Goal: Complete application form

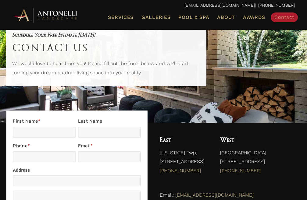
scroll to position [91, 0]
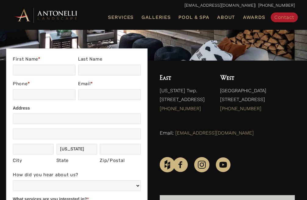
click at [56, 128] on div "Address Address City City State [US_STATE] State Zip/Postal Zip/Postal Country …" at bounding box center [77, 140] width 128 height 55
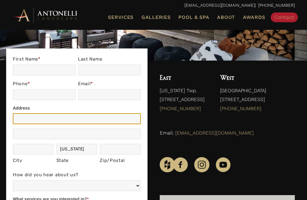
click at [65, 123] on input "Address" at bounding box center [77, 118] width 128 height 11
type input "[GEOGRAPHIC_DATA]"
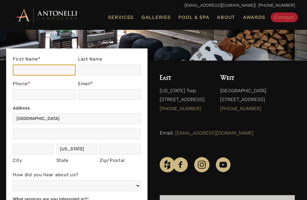
type input "Daisy"
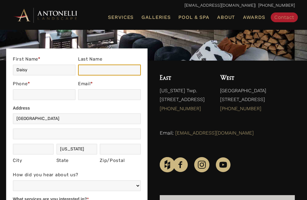
type input "[PERSON_NAME]"
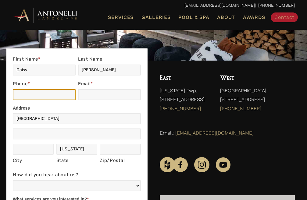
type input "2356895054"
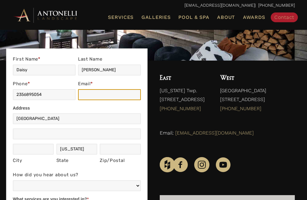
type input "[EMAIL_ADDRESS][DOMAIN_NAME]"
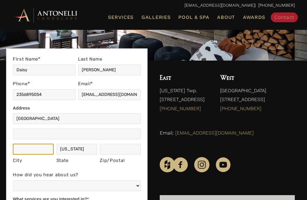
type input "[US_STATE]"
type input "11111"
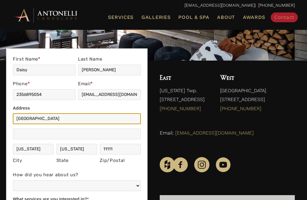
scroll to position [152, 0]
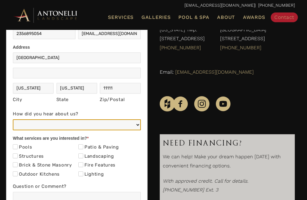
click at [54, 123] on select "Web/Google Search Social Media (e.g. Facebook, Instagram, LinkedIn) Referral (F…" at bounding box center [77, 124] width 128 height 11
select select "Web/Google Search"
click at [13, 119] on select "Web/Google Search Social Media (e.g. Facebook, Instagram, LinkedIn) Referral (F…" at bounding box center [77, 124] width 128 height 11
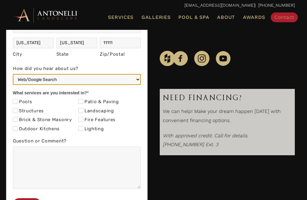
scroll to position [274, 0]
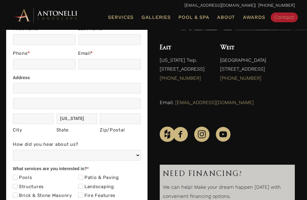
click at [24, 113] on div "Address Address City City State [US_STATE] State Zip/Postal Zip/Postal Country …" at bounding box center [77, 110] width 128 height 55
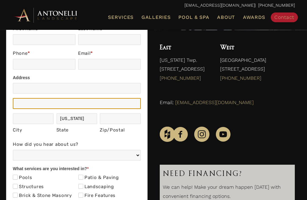
click at [42, 99] on input "Address" at bounding box center [77, 103] width 128 height 11
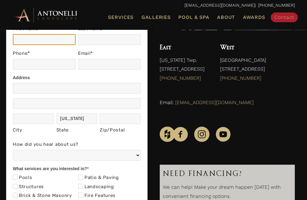
type input "Daisy"
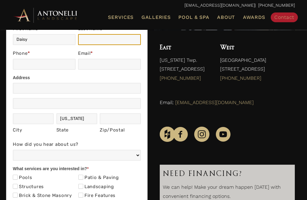
type input "[PERSON_NAME]"
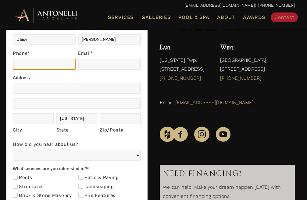
type input "2356895054"
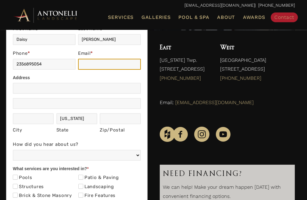
type input "[EMAIL_ADDRESS][DOMAIN_NAME]"
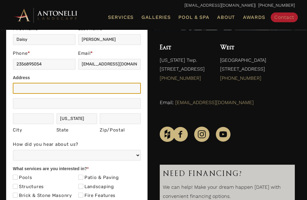
type input "[GEOGRAPHIC_DATA]"
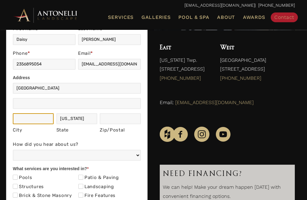
type input "[US_STATE]"
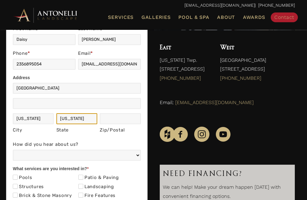
type input "[US_STATE]"
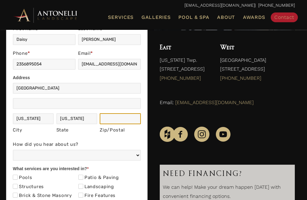
type input "11111"
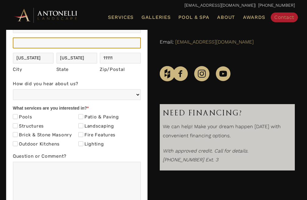
scroll to position [183, 0]
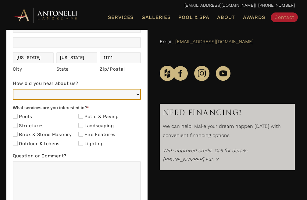
click at [52, 97] on select "Web/Google Search Social Media (e.g. Facebook, Instagram, LinkedIn) Referral (F…" at bounding box center [77, 94] width 128 height 11
select select "Web/Google Search"
click at [13, 89] on select "Web/Google Search Social Media (e.g. Facebook, Instagram, LinkedIn) Referral (F…" at bounding box center [77, 94] width 128 height 11
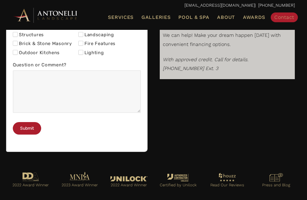
scroll to position [274, 0]
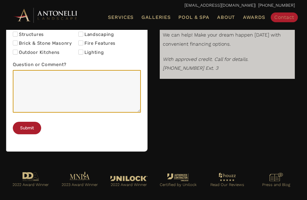
click at [47, 91] on textarea "Question or Comment?" at bounding box center [77, 91] width 128 height 43
paste textarea "Re: SEO Report Hello Good Morning, I was checking your website and see you have…"
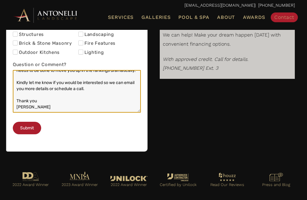
scroll to position [244, 0]
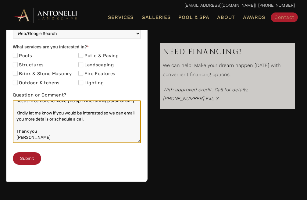
type textarea "Re: SEO Report Hello Good Morning, I was checking your website and see you have…"
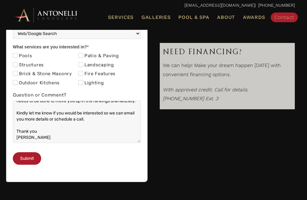
click at [44, 73] on label "Brick & Stone Masonry" at bounding box center [42, 74] width 59 height 6
click at [18, 73] on input "Brick & Stone Masonry" at bounding box center [15, 73] width 5 height 5
checkbox input "true"
click at [26, 165] on button "Submit" at bounding box center [27, 158] width 28 height 12
